Goal: Book appointment/travel/reservation

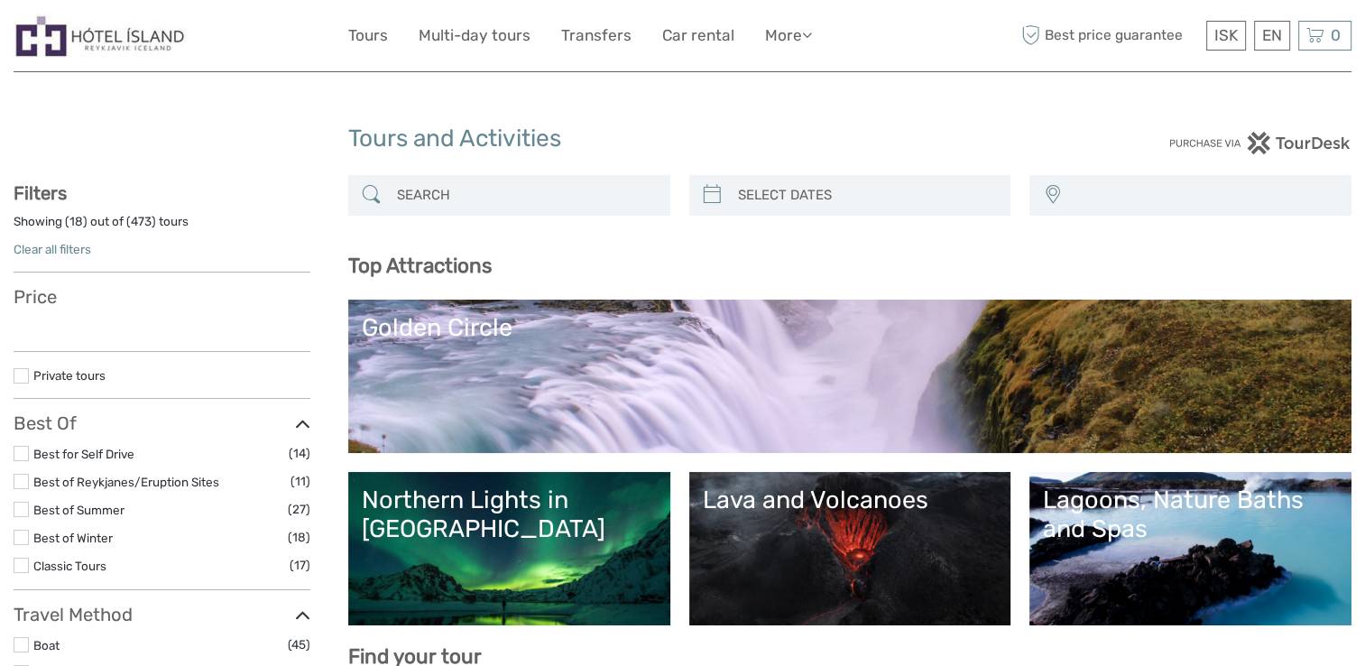
select select
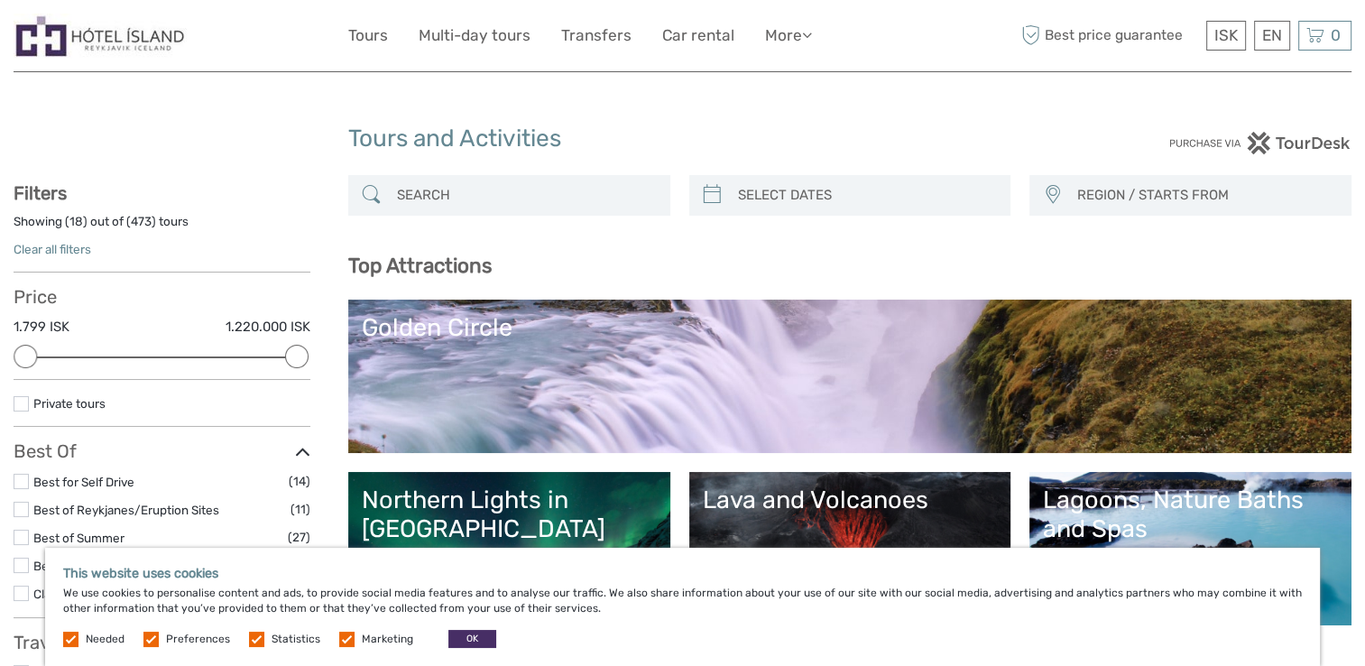
type input "[DATE]"
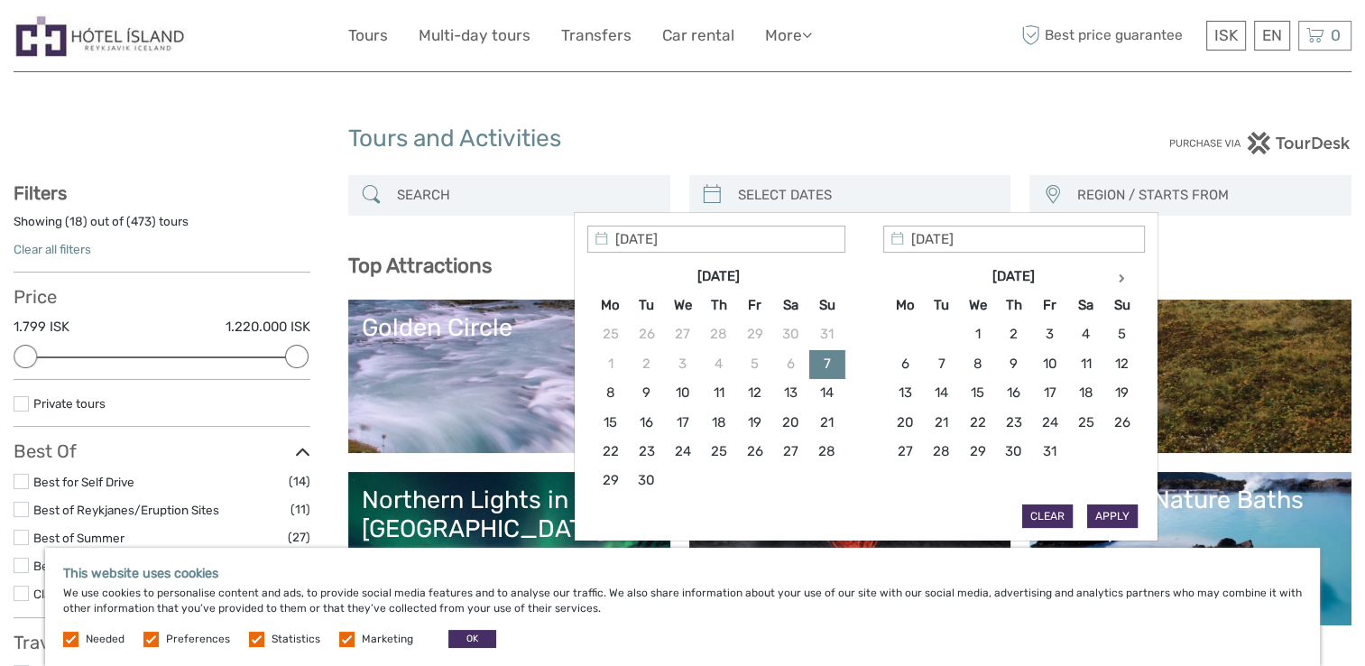
click at [781, 195] on input "search" at bounding box center [867, 196] width 272 height 32
click at [1124, 276] on th at bounding box center [1122, 276] width 36 height 29
click at [1118, 284] on th at bounding box center [1122, 276] width 36 height 29
click at [1117, 281] on th at bounding box center [1122, 276] width 36 height 29
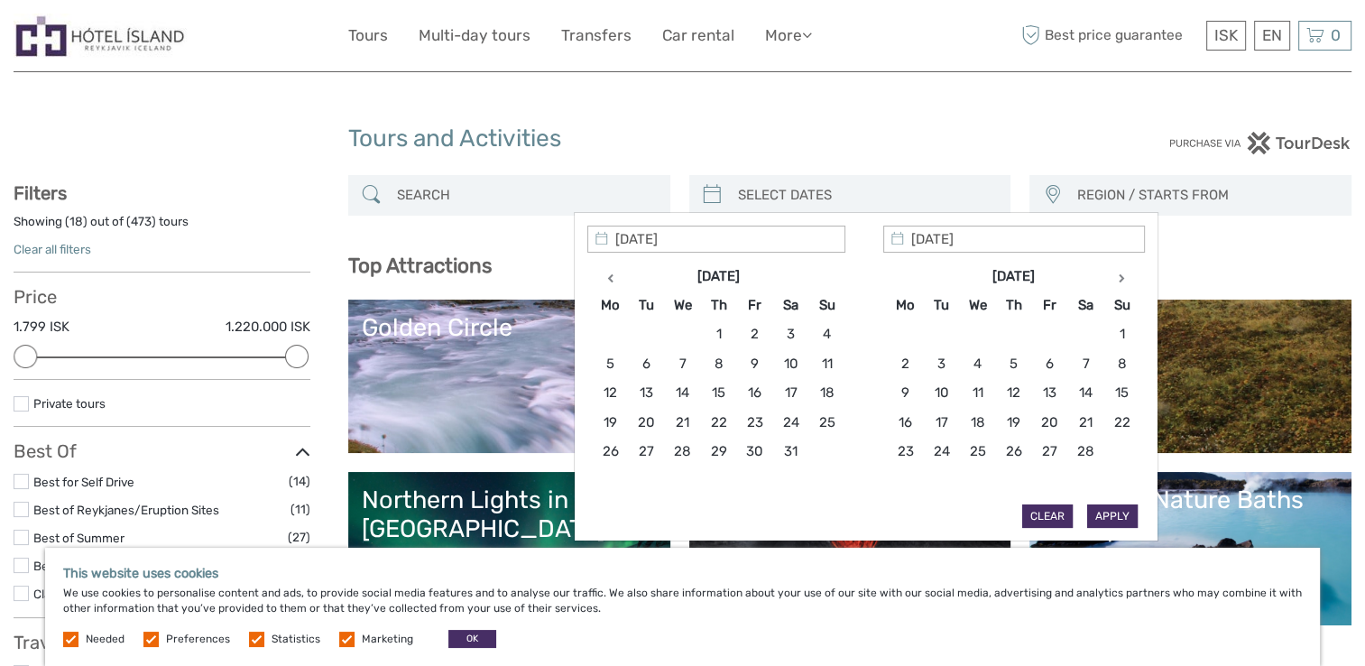
click at [1117, 281] on th at bounding box center [1122, 276] width 36 height 29
type input "[DATE]"
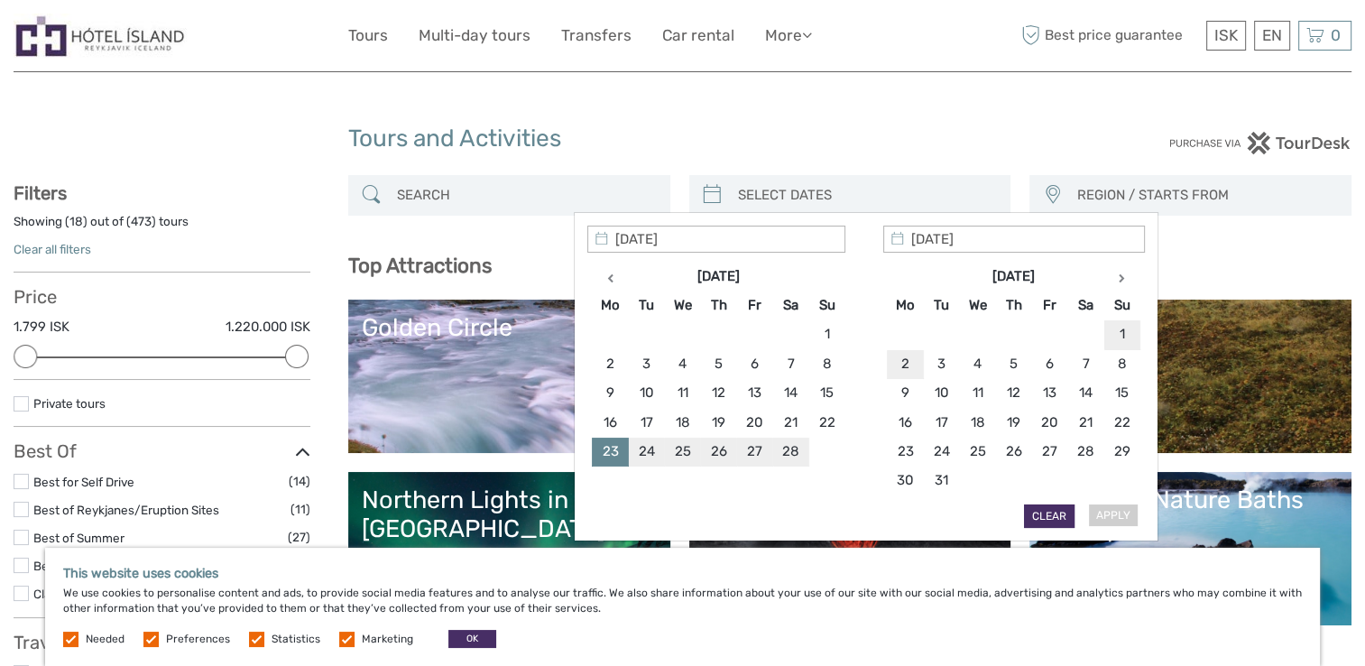
type input "[DATE]"
click at [1105, 506] on button "Apply" at bounding box center [1112, 515] width 51 height 23
type input "[DATE] - [DATE]"
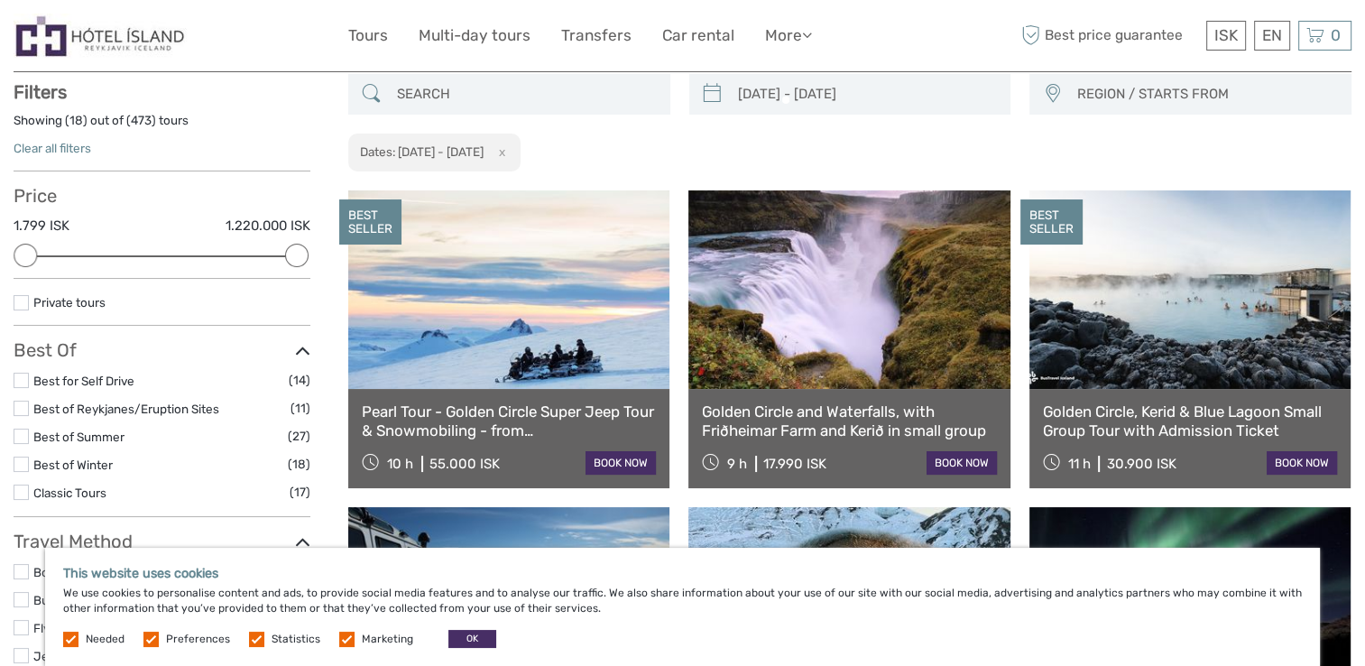
scroll to position [102, 0]
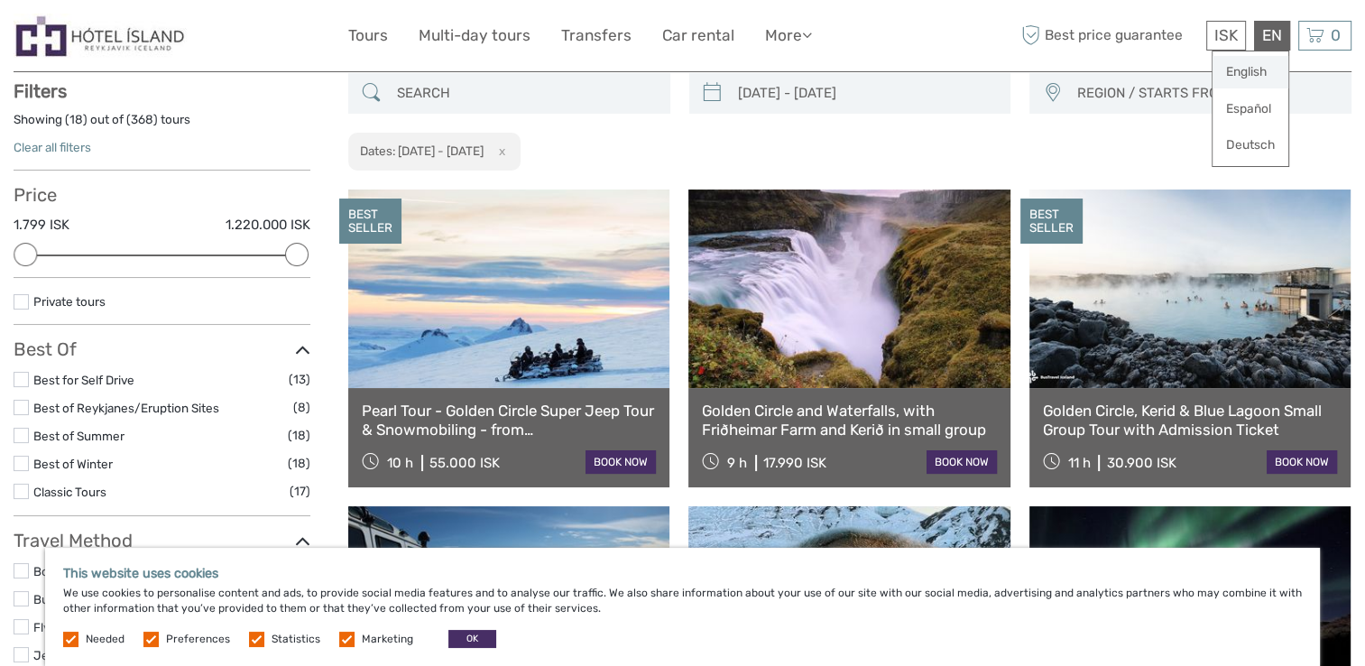
click at [1251, 74] on link "English" at bounding box center [1251, 72] width 76 height 32
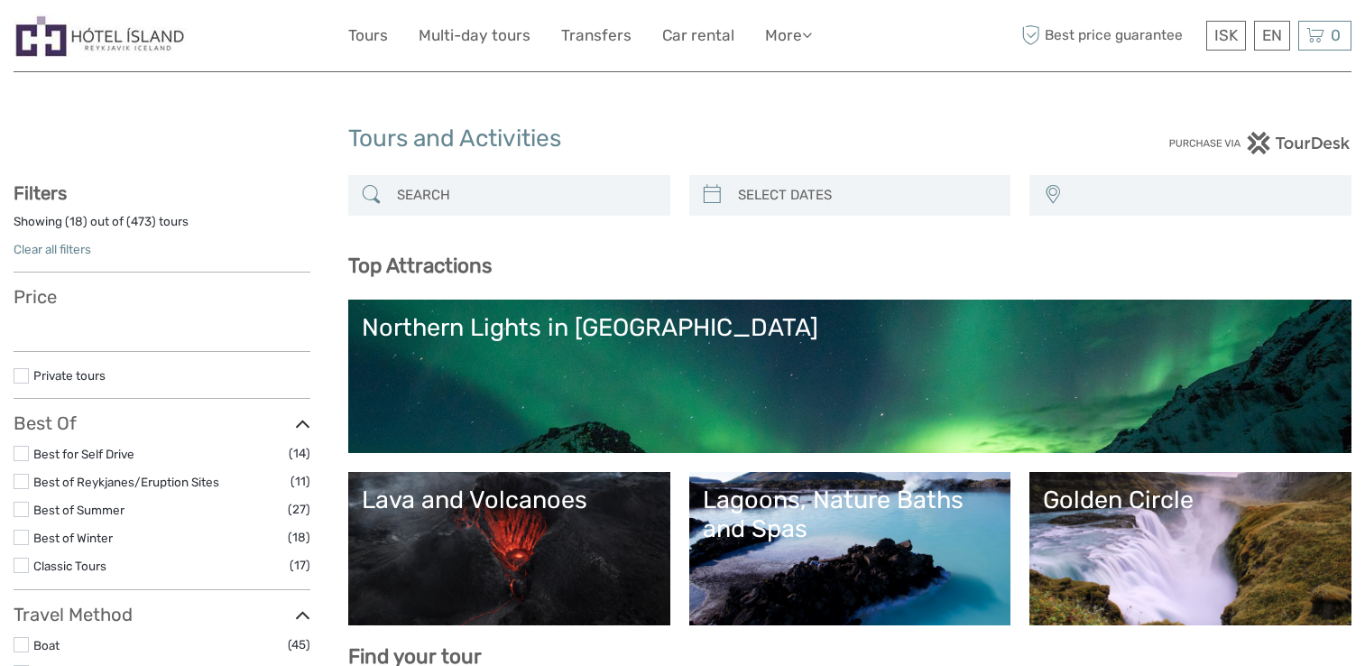
select select
